Goal: Information Seeking & Learning: Learn about a topic

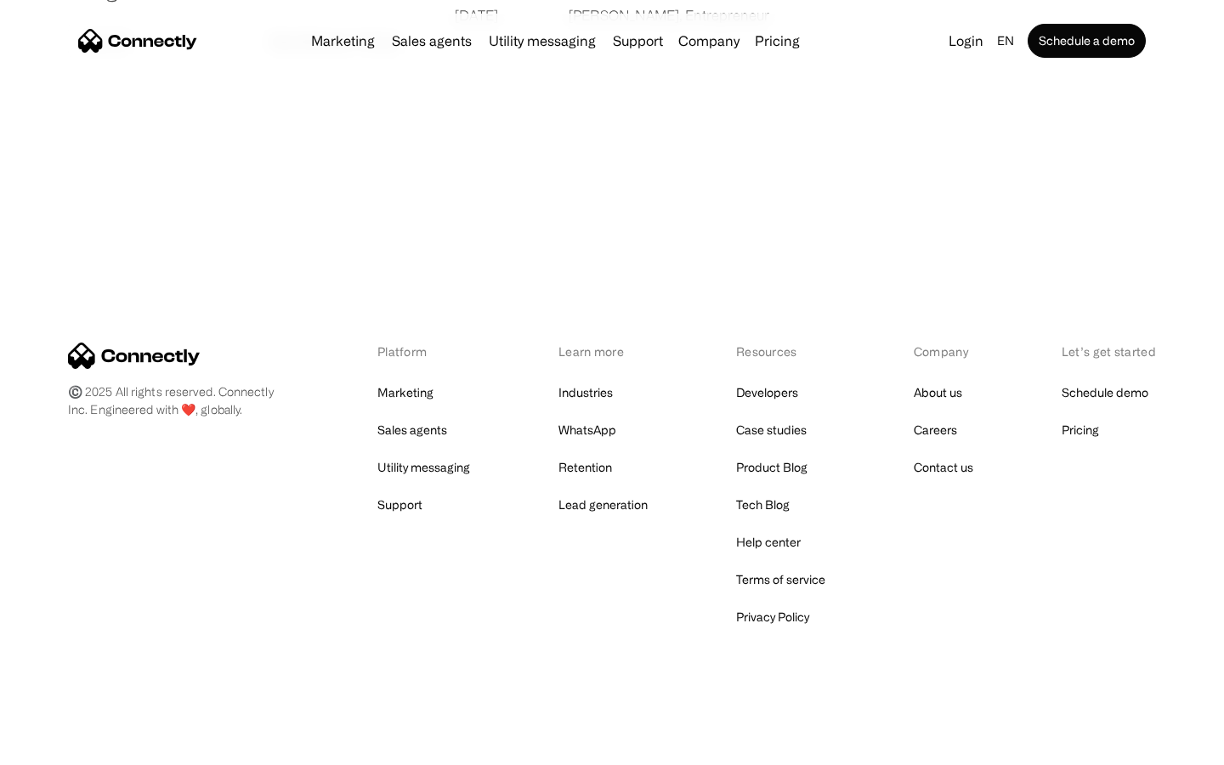
scroll to position [3265, 0]
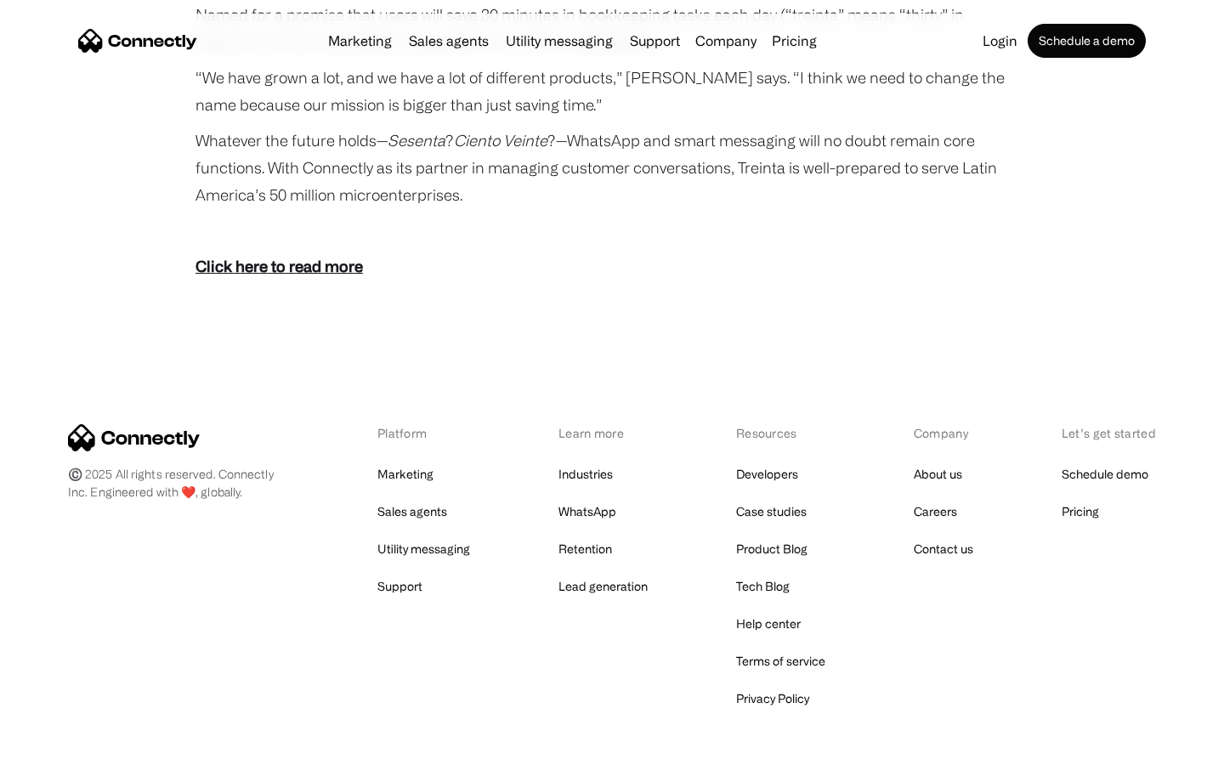
scroll to position [3128, 0]
